Goal: Information Seeking & Learning: Learn about a topic

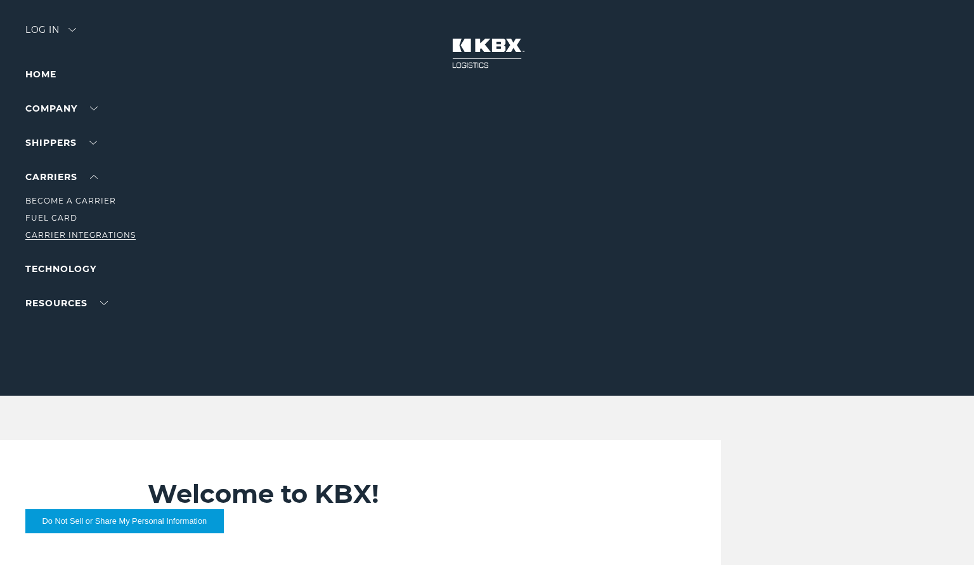
click at [74, 237] on link "Carrier Integrations" at bounding box center [80, 235] width 110 height 10
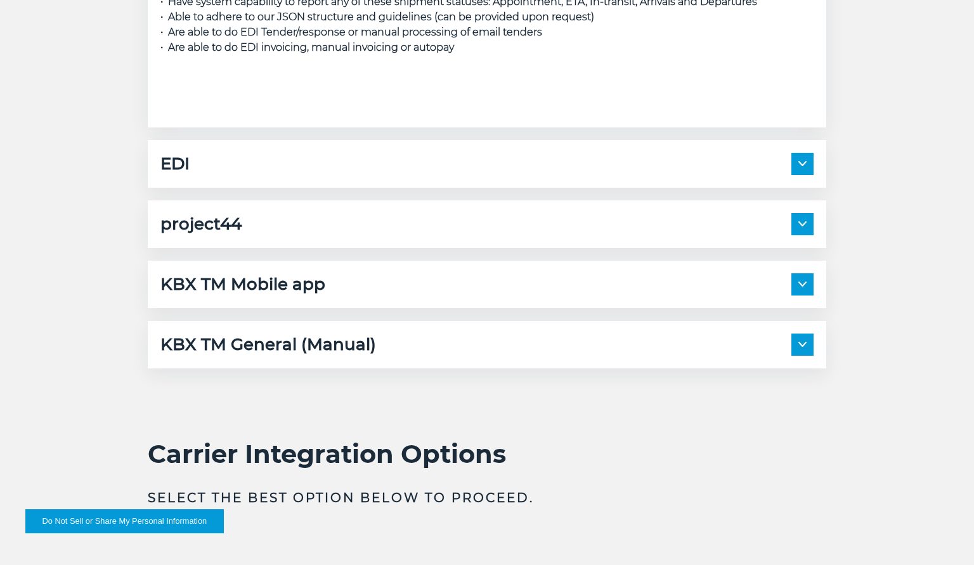
scroll to position [1936, 0]
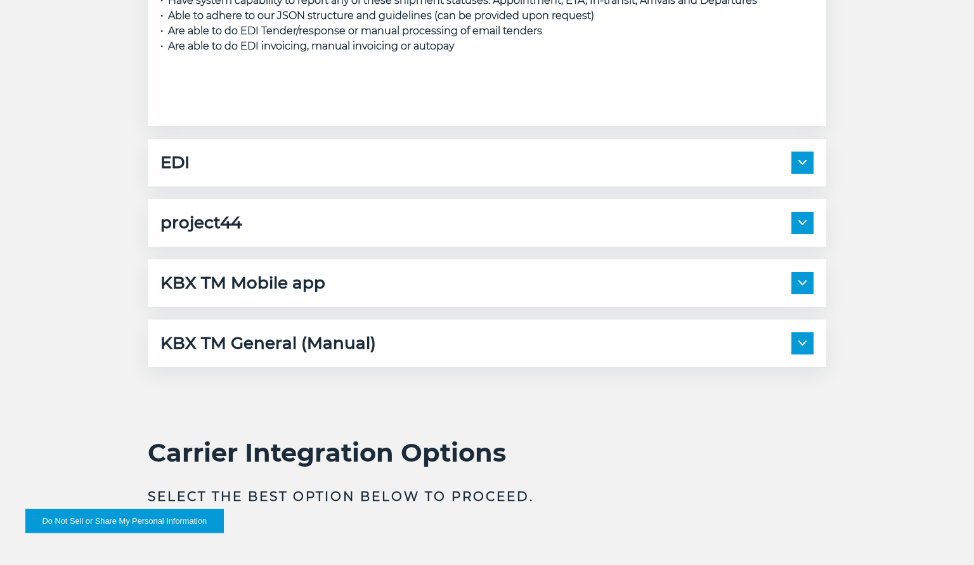
click at [253, 347] on h5 "KBX TM General (Manual)" at bounding box center [268, 343] width 216 height 22
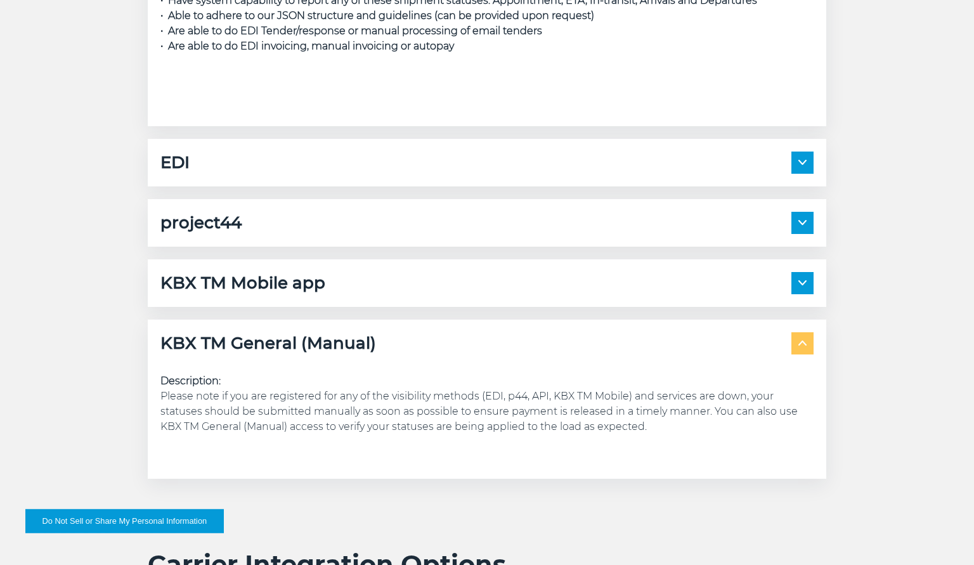
click at [294, 159] on div "EDI" at bounding box center [486, 163] width 653 height 22
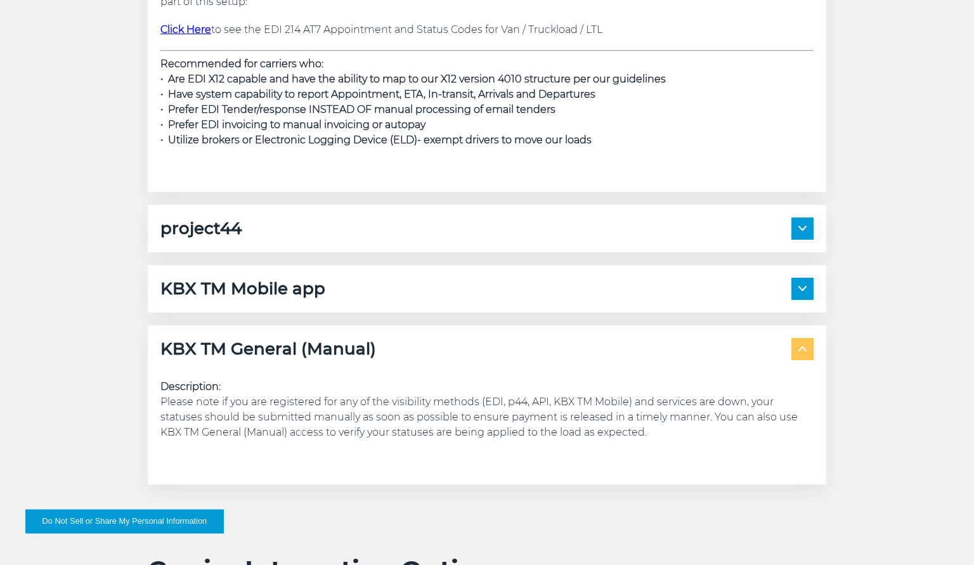
scroll to position [2194, 0]
click at [215, 239] on h5 "project44" at bounding box center [200, 230] width 81 height 22
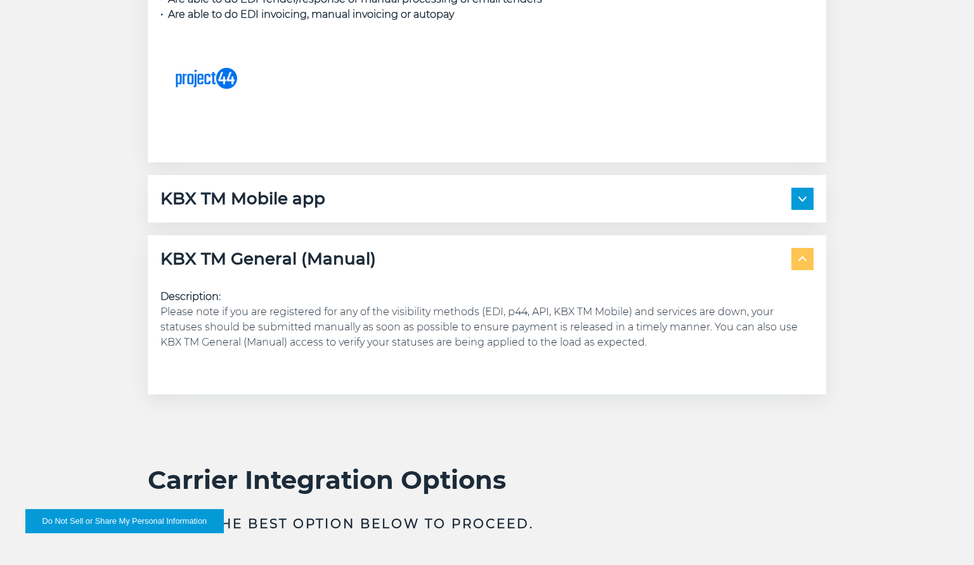
scroll to position [2836, 0]
click at [296, 203] on h5 "KBX TM Mobile app" at bounding box center [242, 199] width 165 height 22
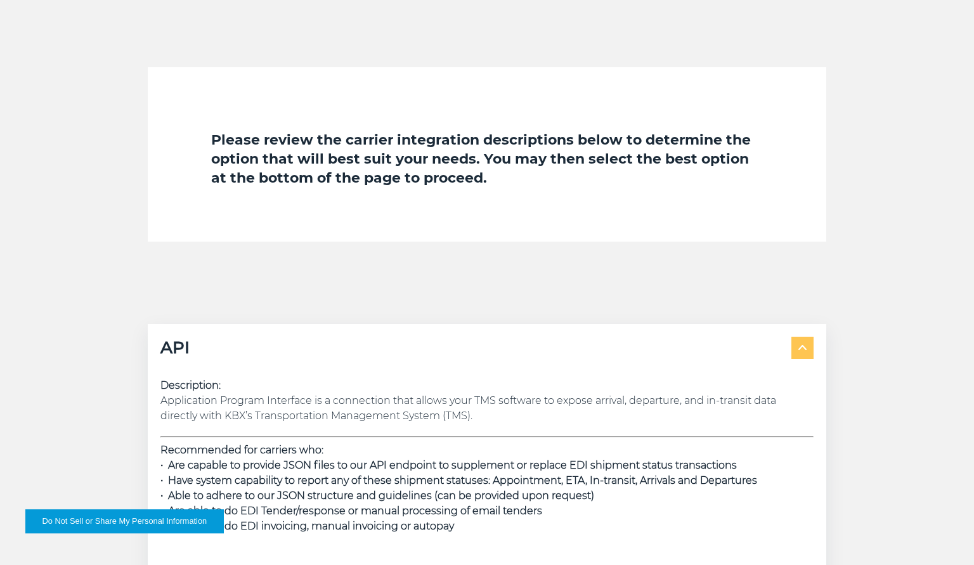
scroll to position [1666, 0]
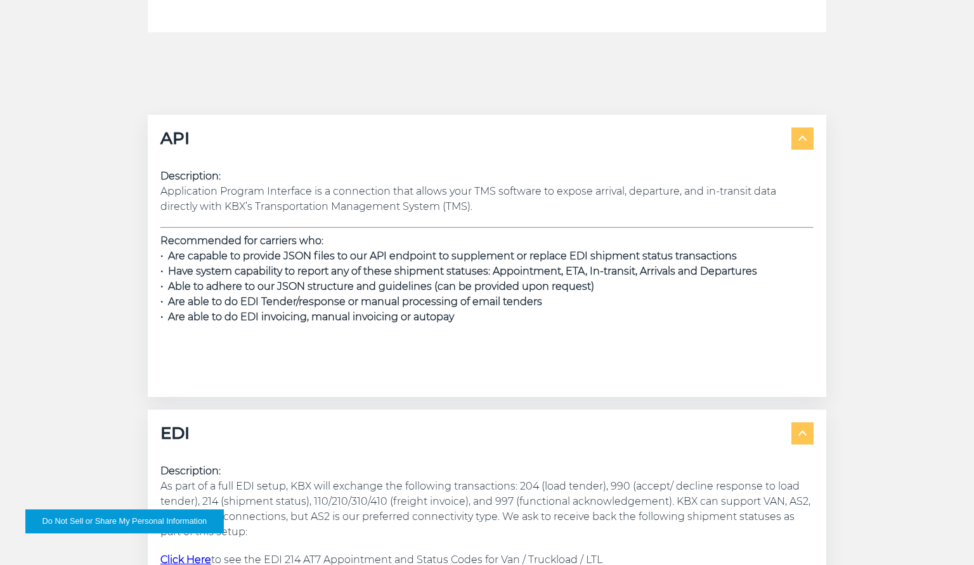
click at [353, 268] on span "• Have system capability to report any of these shipment statuses: Appointment,…" at bounding box center [458, 271] width 597 height 12
click at [808, 137] on span at bounding box center [803, 138] width 22 height 22
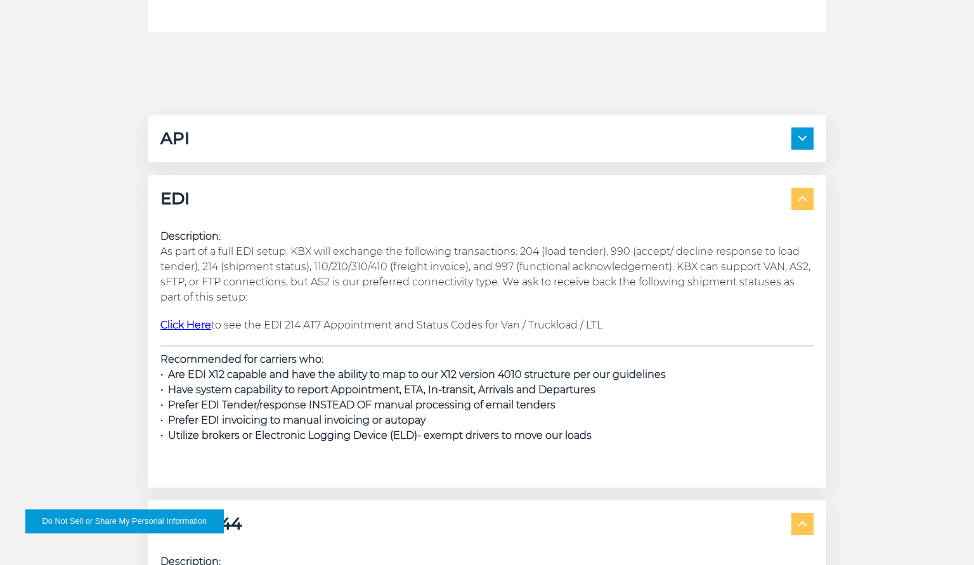
click at [808, 137] on span at bounding box center [803, 138] width 22 height 22
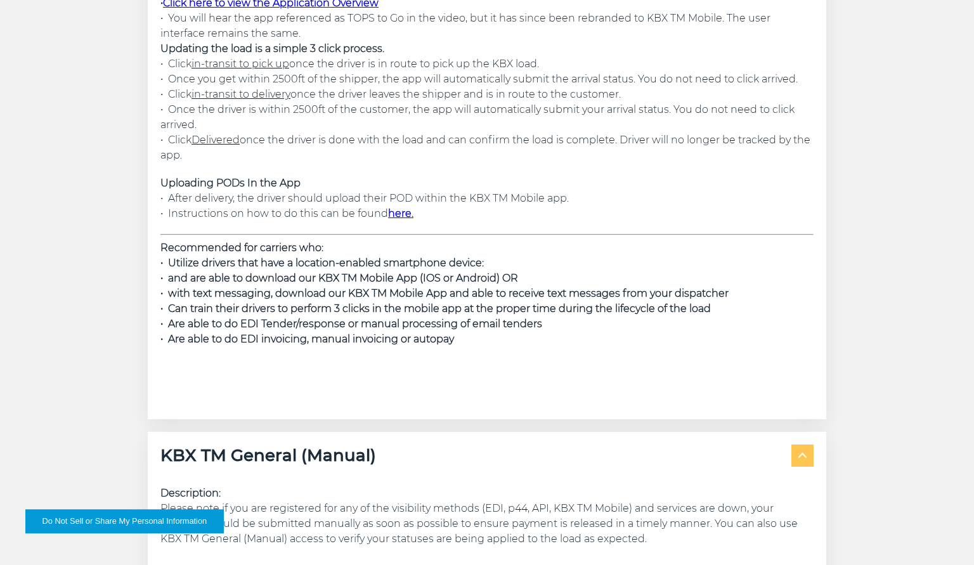
scroll to position [3246, 0]
